Goal: Navigation & Orientation: Find specific page/section

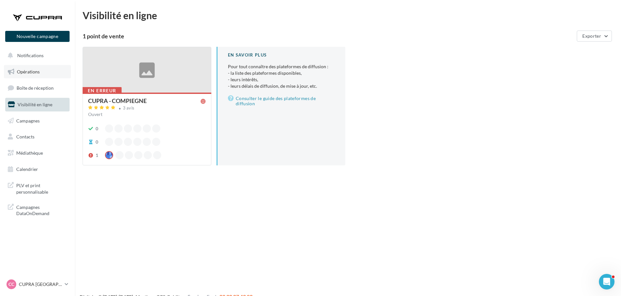
click at [44, 75] on link "Opérations" at bounding box center [37, 72] width 67 height 14
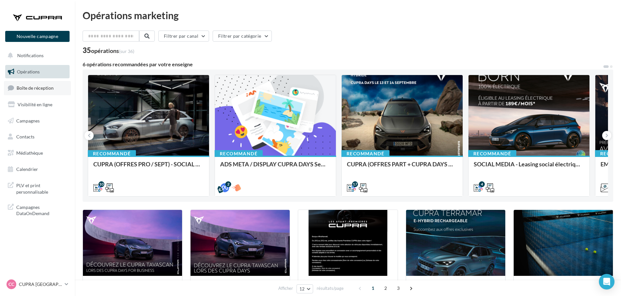
click at [32, 84] on link "Boîte de réception" at bounding box center [37, 88] width 67 height 14
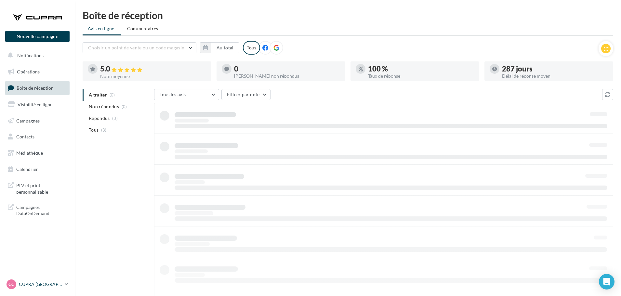
click at [55, 288] on div "CC CUPRA Compiègne cupra_compiegne" at bounding box center [34, 284] width 56 height 10
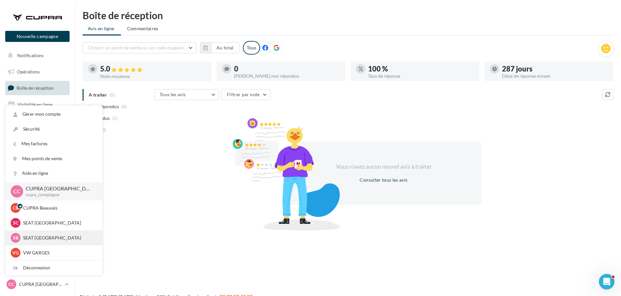
click at [56, 234] on div "SB SEAT [GEOGRAPHIC_DATA] SEAT-JAUX" at bounding box center [54, 238] width 86 height 10
